Goal: Task Accomplishment & Management: Manage account settings

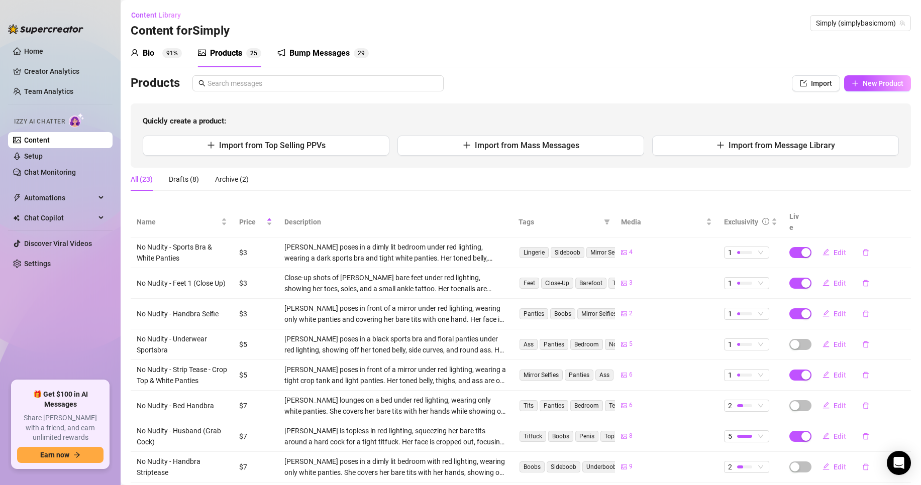
scroll to position [100, 0]
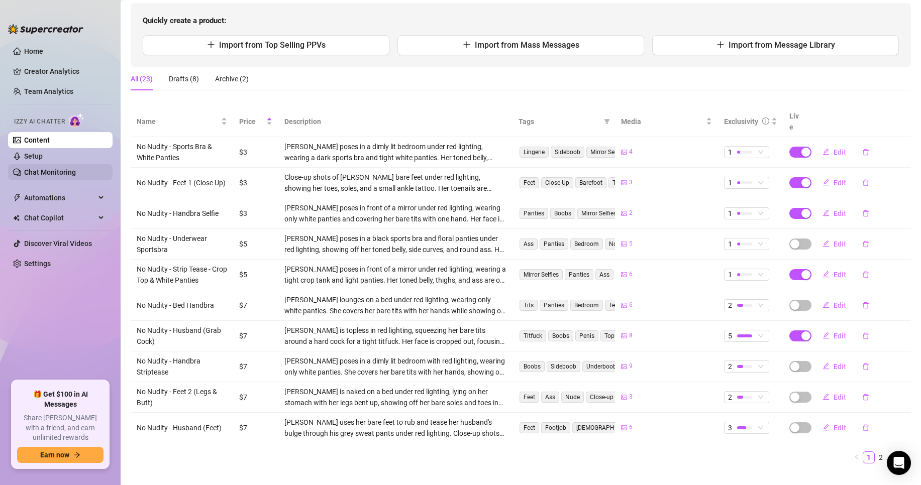
click at [60, 169] on link "Chat Monitoring" at bounding box center [50, 172] width 52 height 8
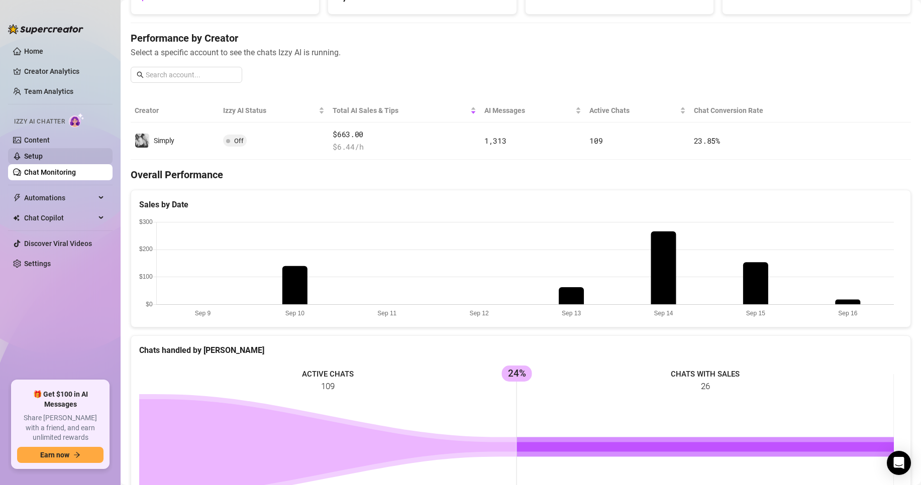
click at [43, 152] on link "Setup" at bounding box center [33, 156] width 19 height 8
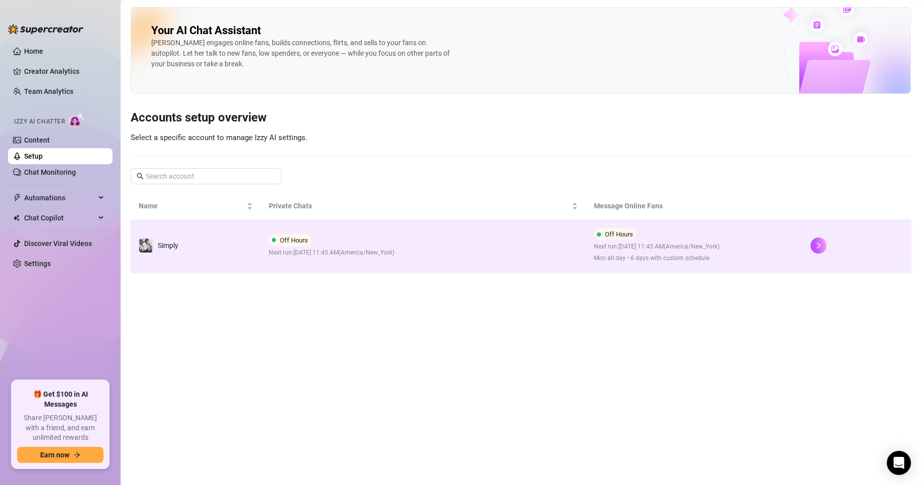
click at [257, 245] on td "Simply" at bounding box center [196, 246] width 130 height 52
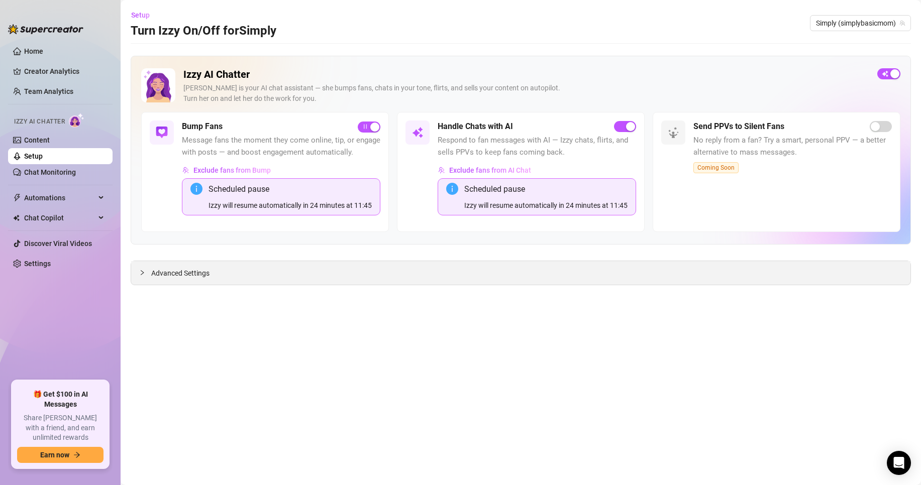
click at [191, 279] on span "Advanced Settings" at bounding box center [180, 273] width 58 height 11
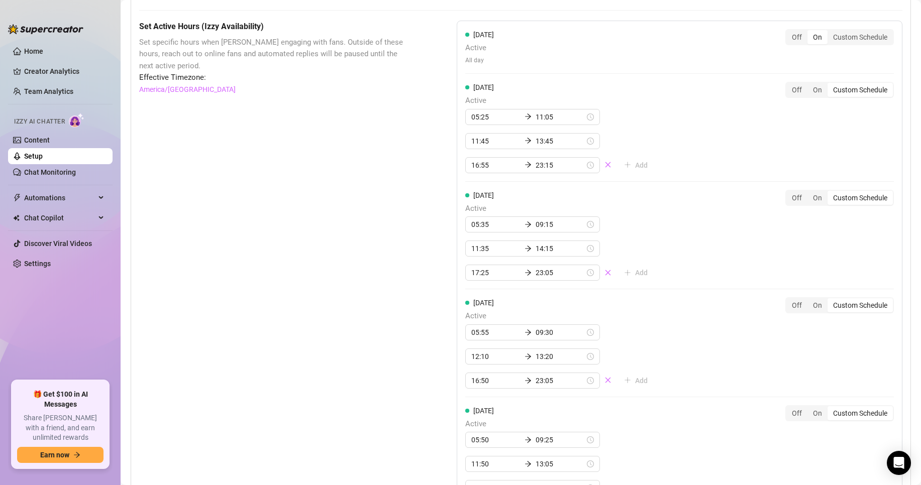
scroll to position [904, 0]
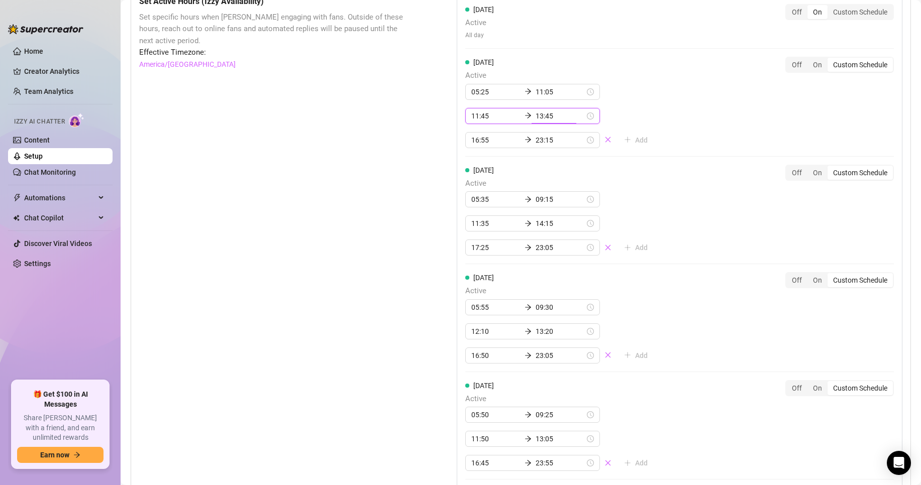
click at [551, 122] on input "13:45" at bounding box center [559, 116] width 49 height 11
type input "13:25"
click at [502, 164] on div "25" at bounding box center [505, 161] width 24 height 14
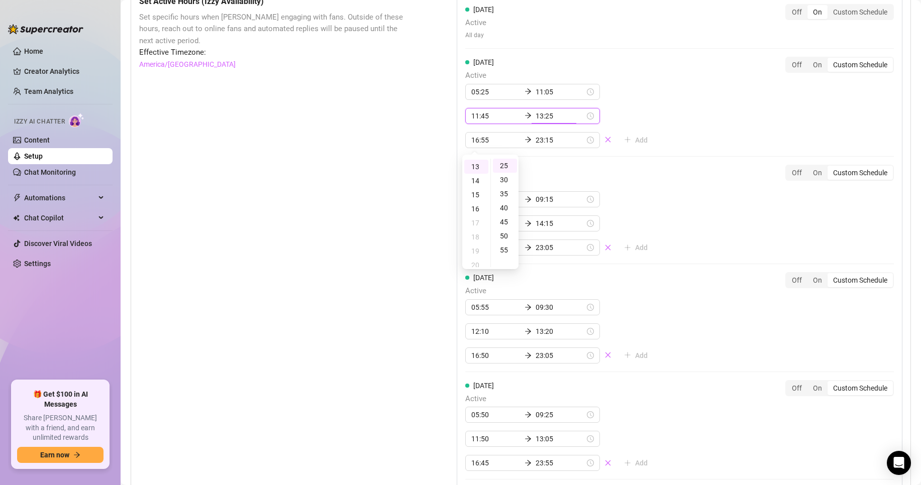
click at [370, 169] on div "Set Active Hours (Izzy Availability) Set specific hours when Izzy engaging with…" at bounding box center [272, 385] width 267 height 780
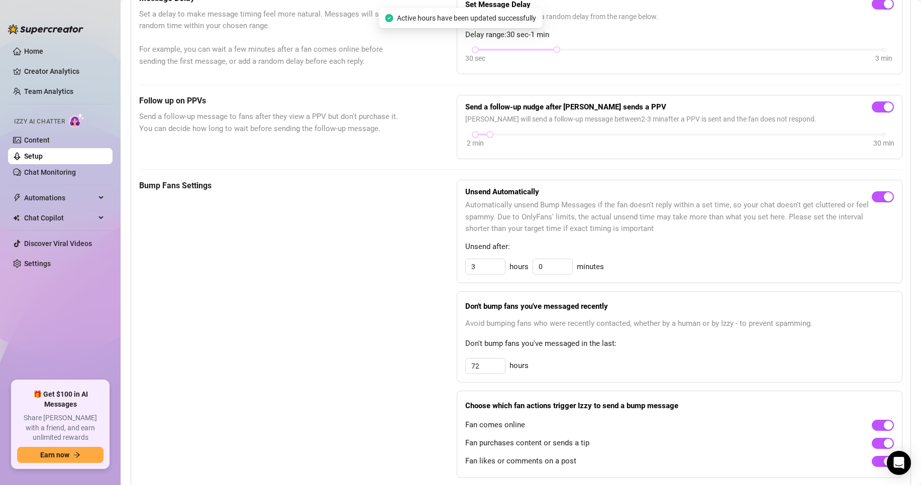
scroll to position [0, 0]
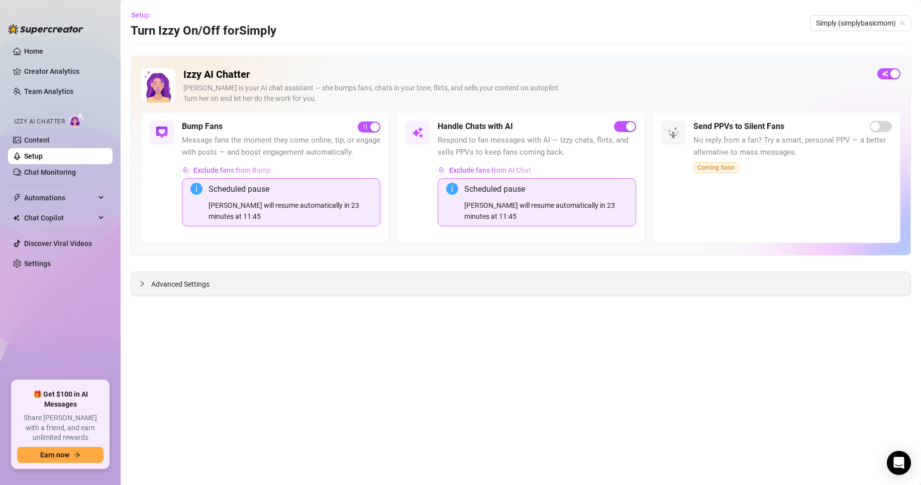
click at [261, 281] on div "Advanced Settings" at bounding box center [520, 284] width 779 height 24
click at [176, 284] on span "Advanced Settings" at bounding box center [180, 284] width 58 height 11
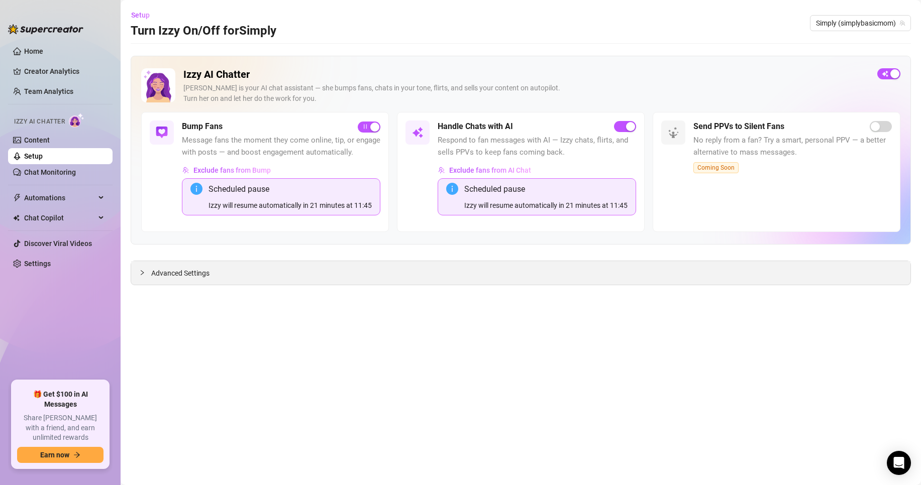
click at [266, 285] on div "Advanced Settings" at bounding box center [520, 273] width 779 height 24
click at [187, 279] on span "Advanced Settings" at bounding box center [180, 273] width 58 height 11
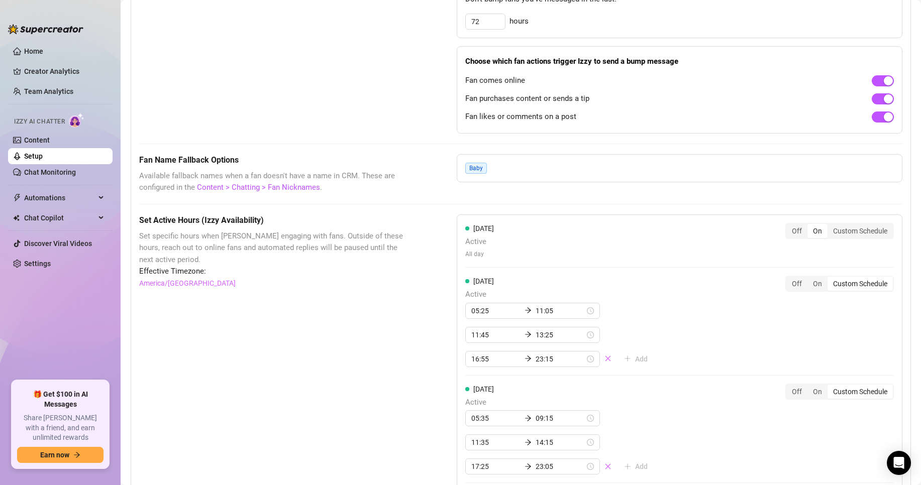
scroll to position [703, 0]
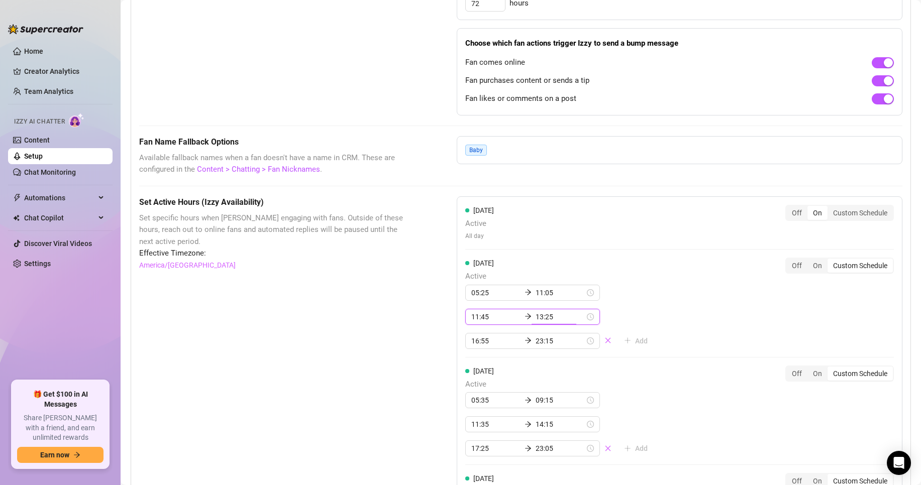
click at [536, 322] on input "13:25" at bounding box center [559, 316] width 49 height 11
click at [539, 369] on div "25" at bounding box center [539, 368] width 24 height 14
click at [645, 403] on div "Wednesday Active 05:35 09:15 11:35 14:15 17:25 23:05 Add Off On Custom Schedule" at bounding box center [679, 411] width 428 height 91
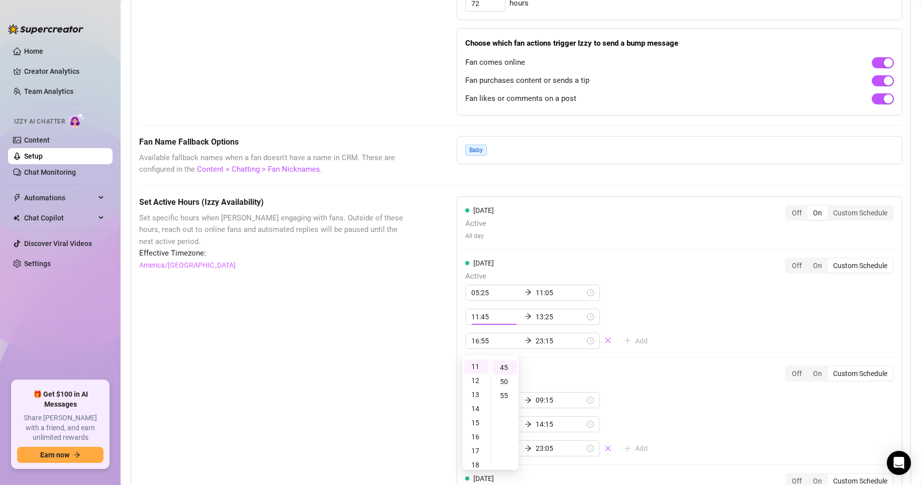
click at [645, 403] on div "Wednesday Active 05:35 09:15 11:35 14:15 17:25 23:05 Add Off On Custom Schedule" at bounding box center [679, 411] width 428 height 91
click at [545, 322] on input "13:25" at bounding box center [559, 316] width 49 height 11
click at [541, 389] on div "20" at bounding box center [539, 393] width 24 height 14
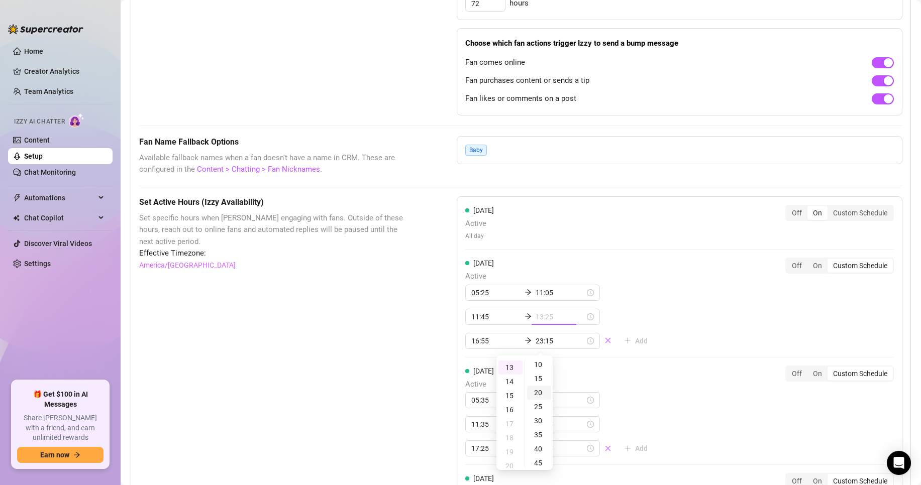
scroll to position [55, 0]
type input "13:20"
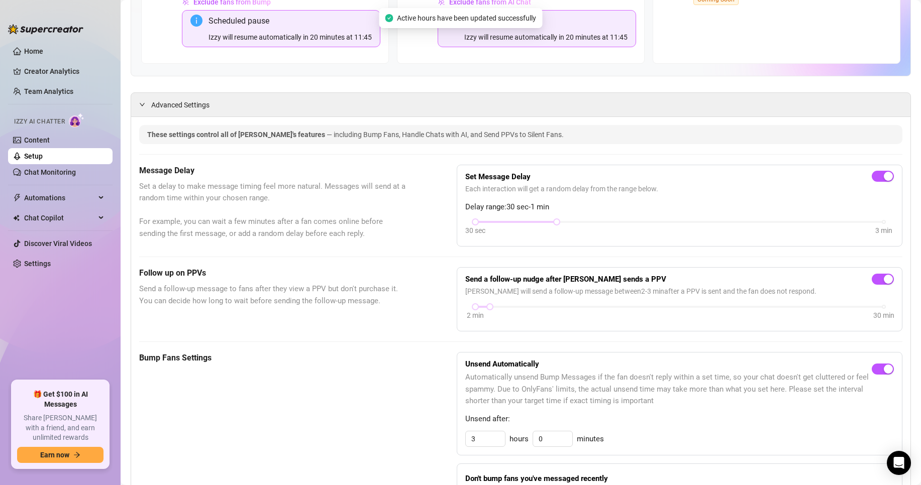
scroll to position [0, 0]
